Goal: Task Accomplishment & Management: Manage account settings

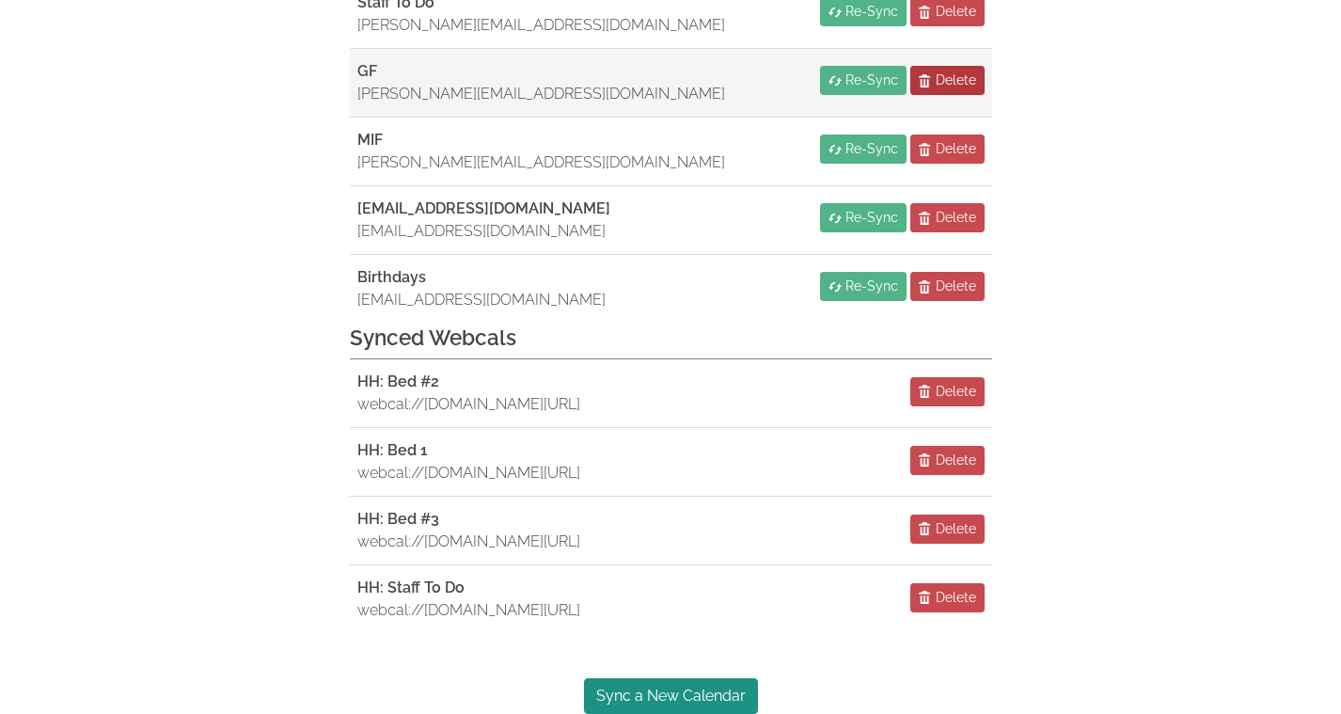
scroll to position [510, 0]
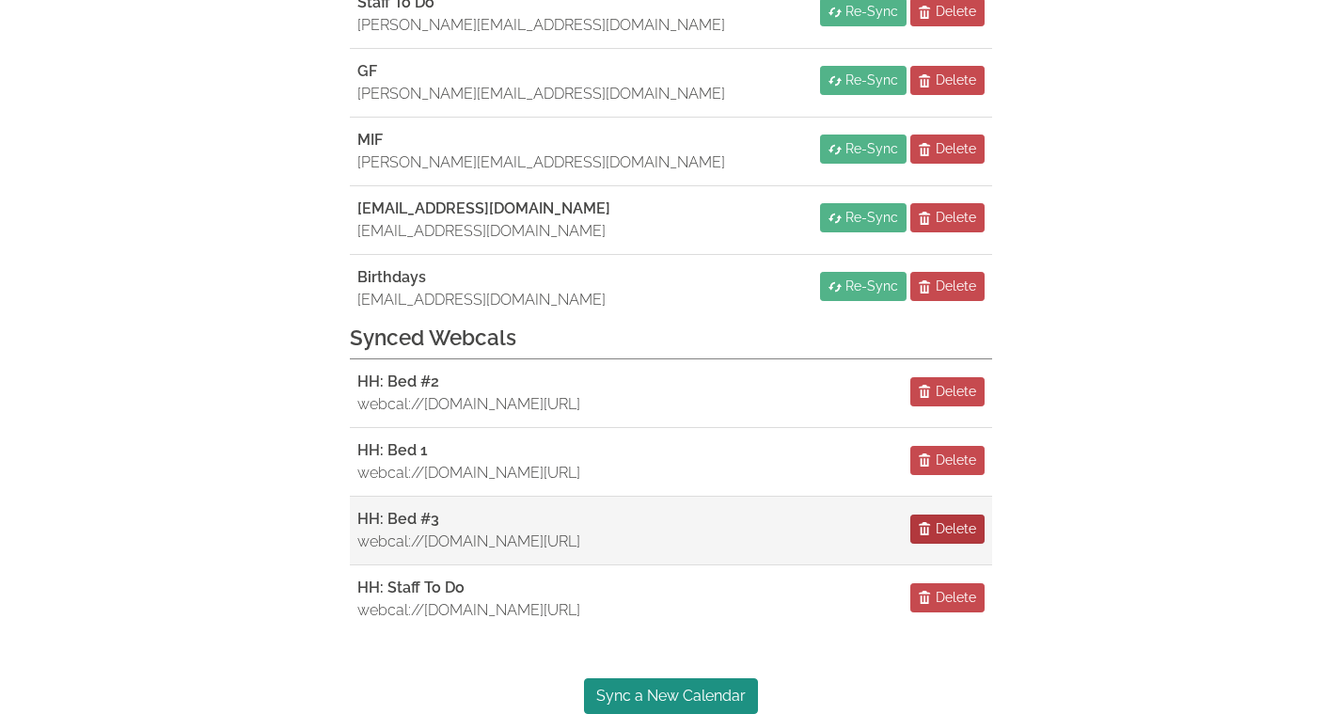
click at [944, 519] on span "Delete" at bounding box center [956, 529] width 40 height 20
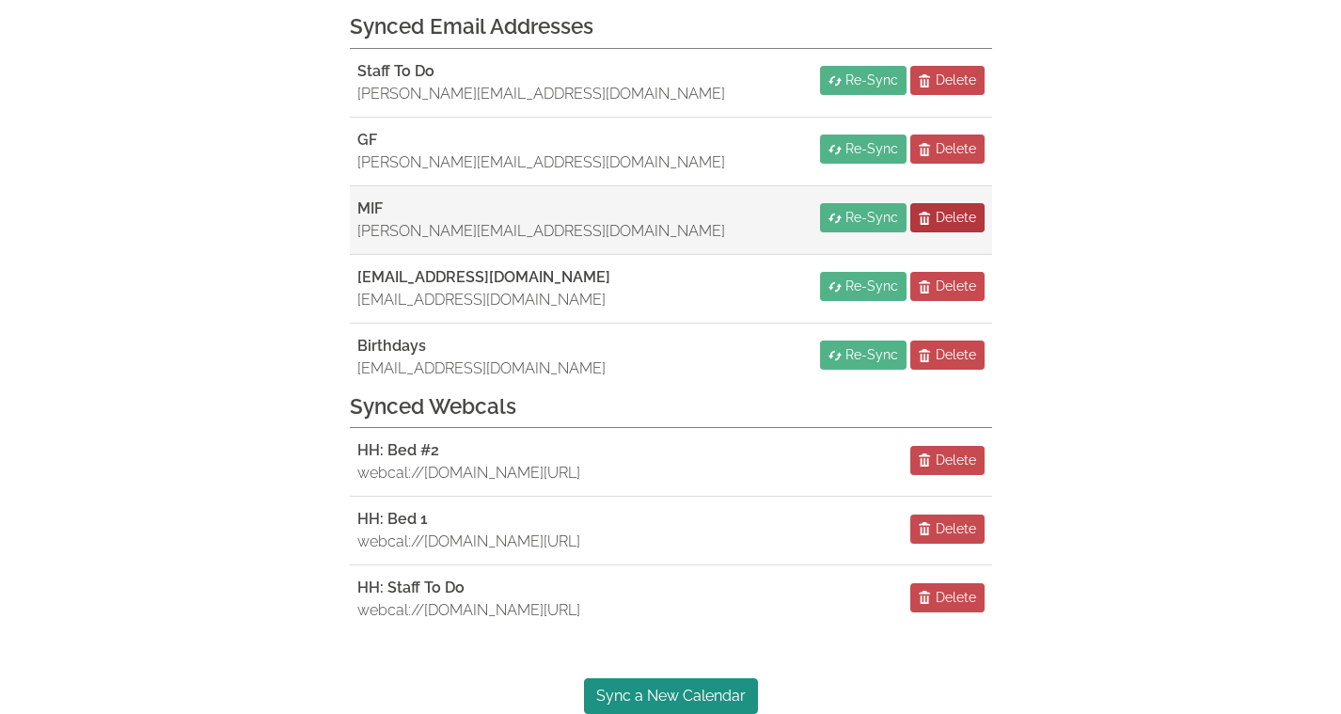
scroll to position [432, 0]
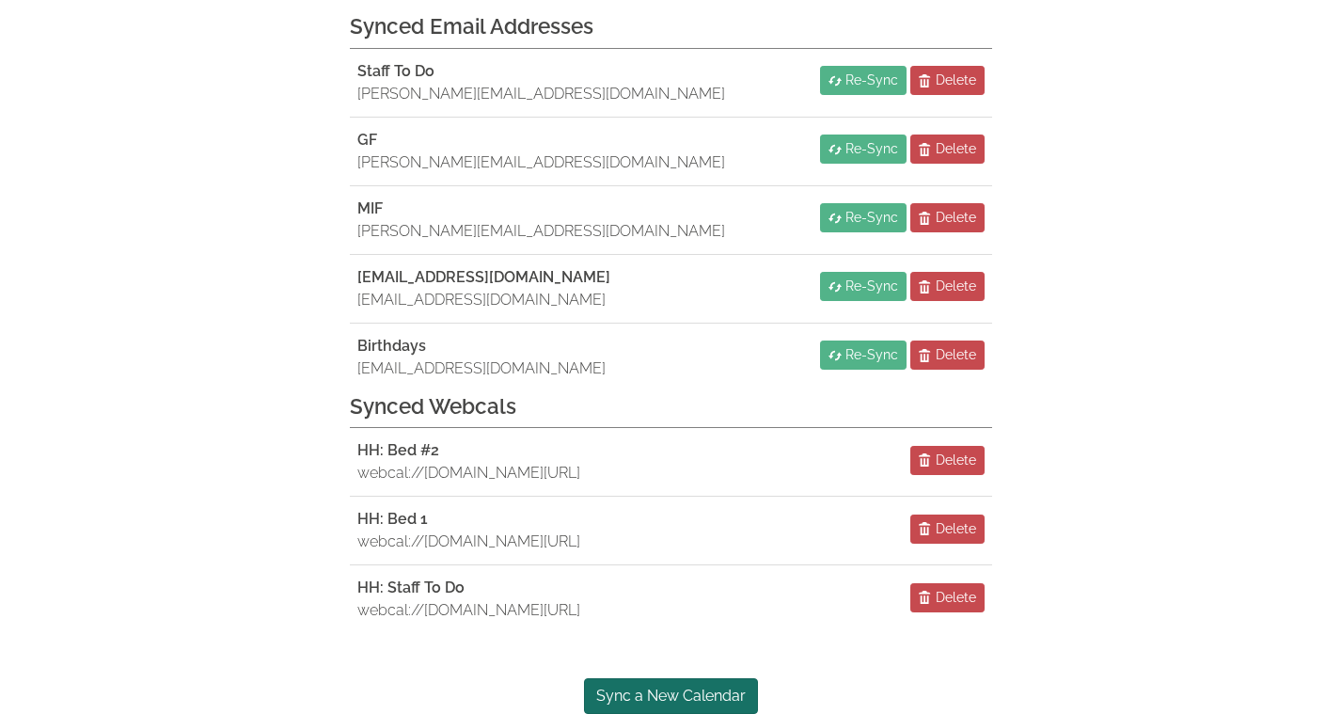
click at [671, 686] on link "Sync a New Calendar" at bounding box center [671, 696] width 174 height 36
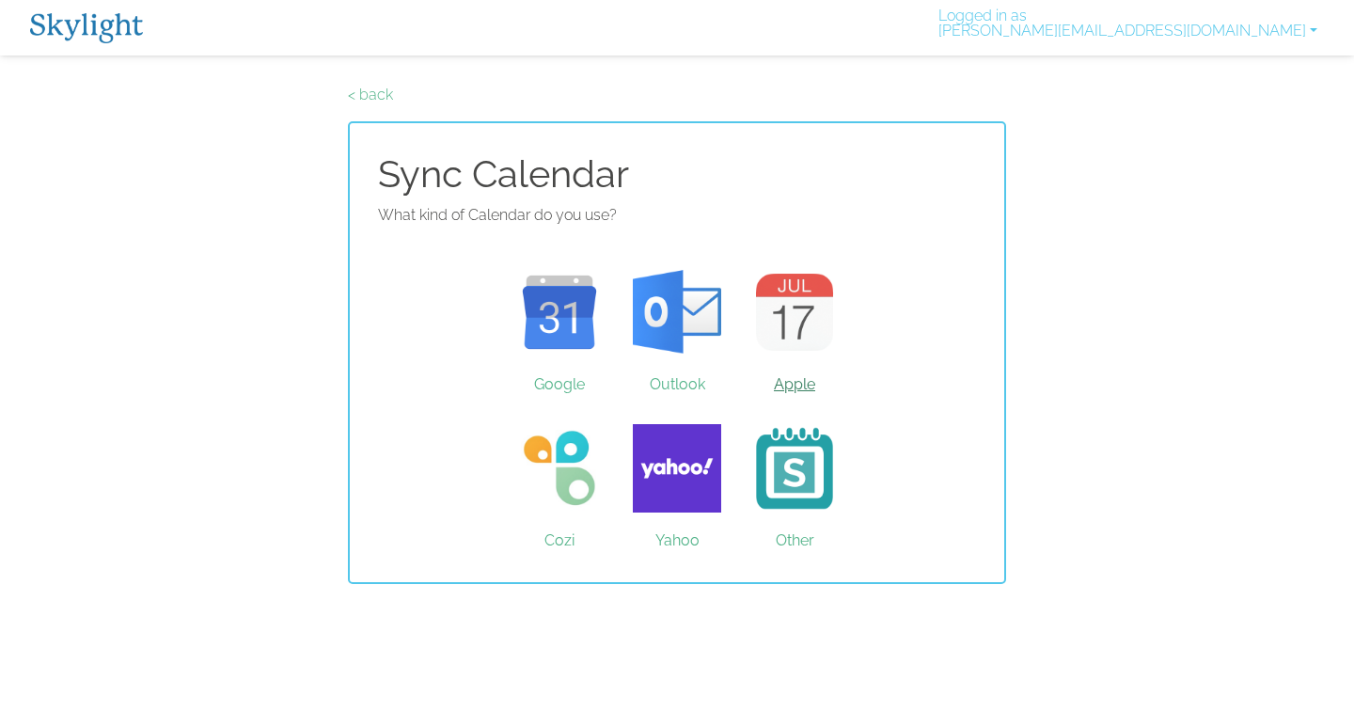
click at [798, 290] on link "Apple" at bounding box center [795, 312] width 118 height 141
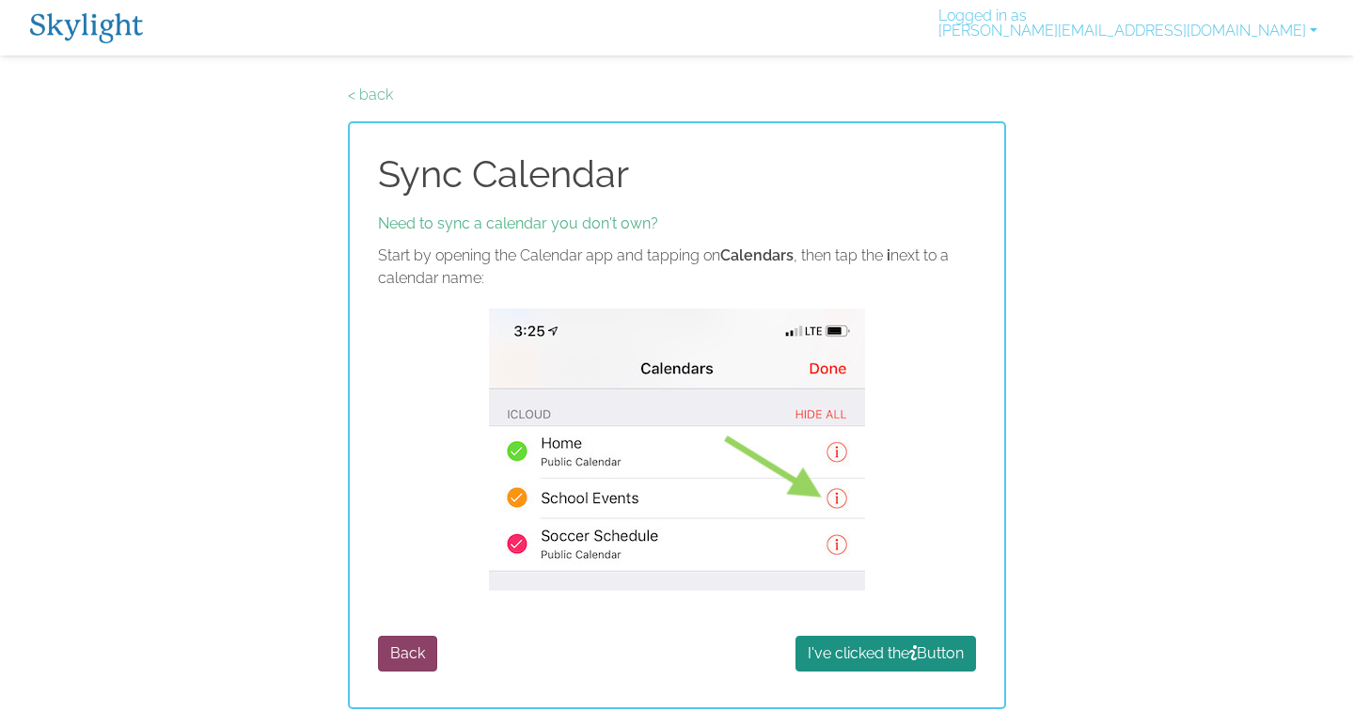
click at [420, 665] on button "Back" at bounding box center [407, 654] width 59 height 36
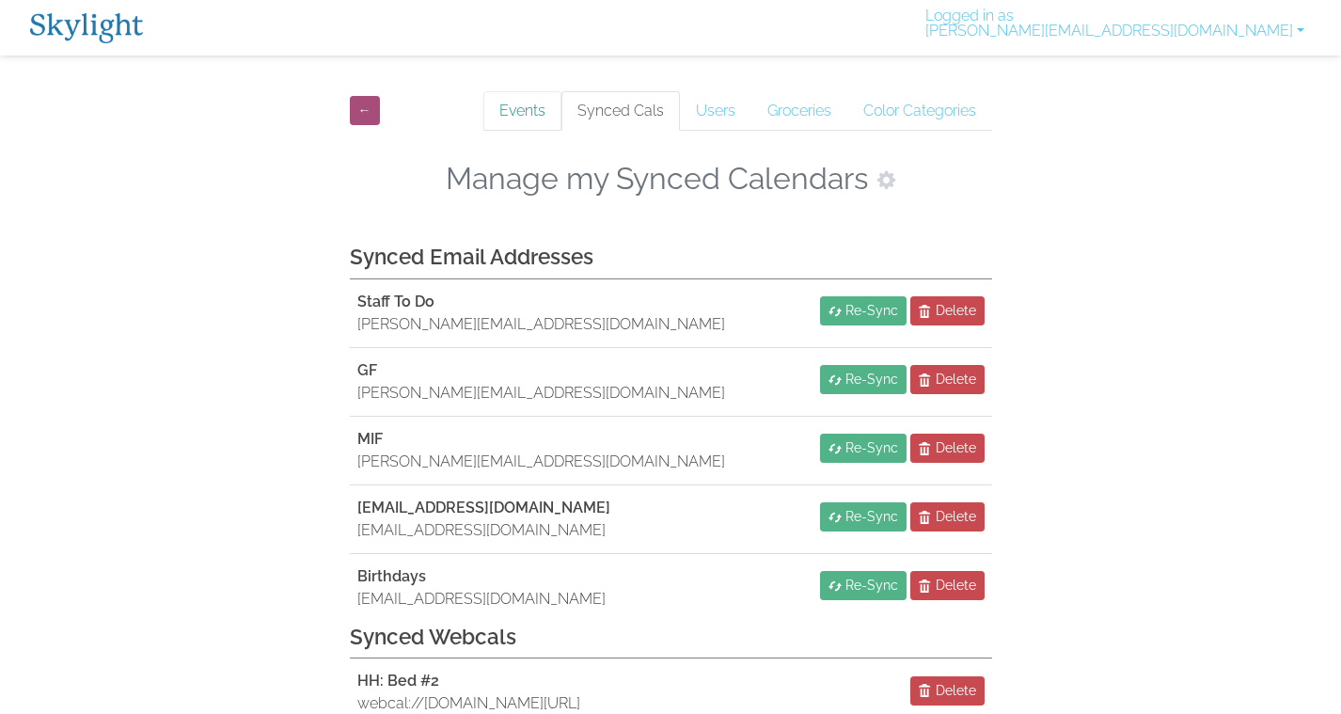
click at [516, 105] on link "Events" at bounding box center [522, 110] width 78 height 39
